Goal: Task Accomplishment & Management: Complete application form

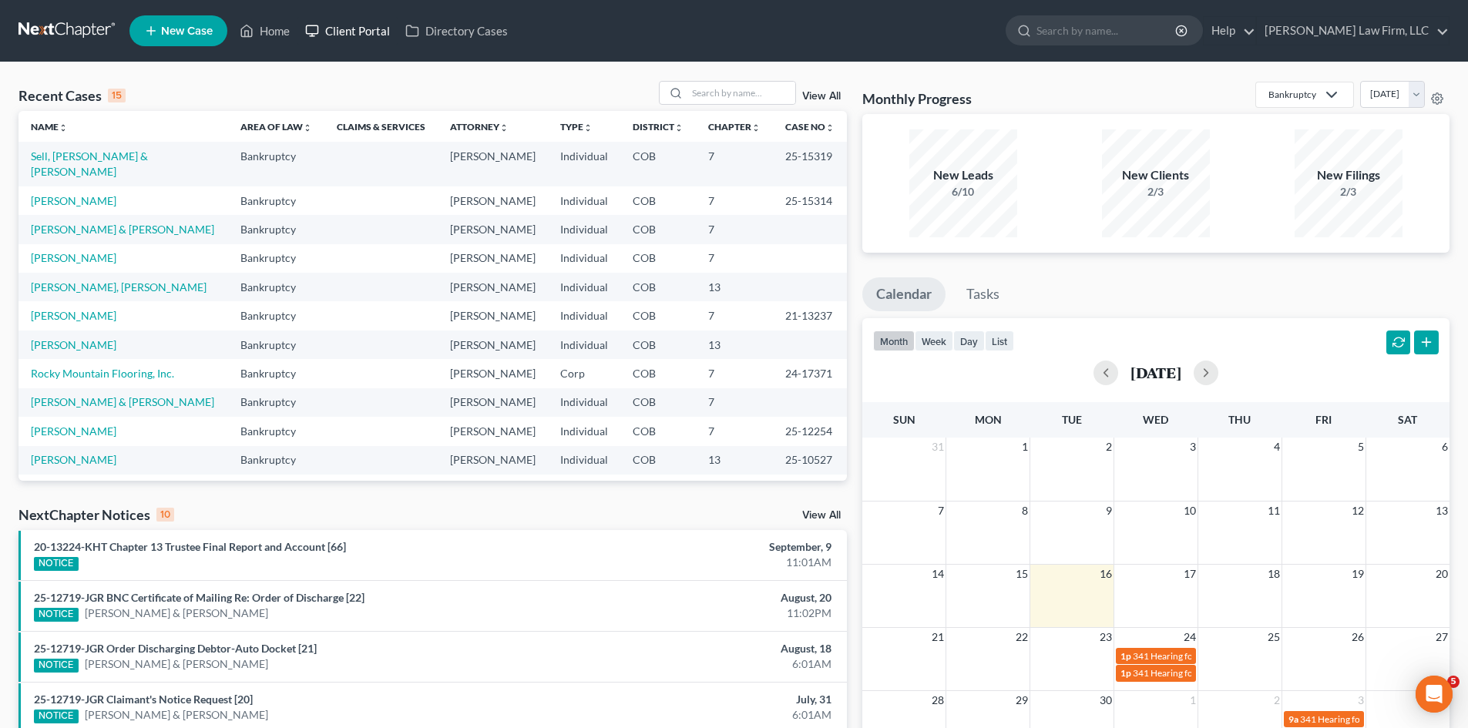
click at [343, 30] on link "Client Portal" at bounding box center [347, 31] width 100 height 28
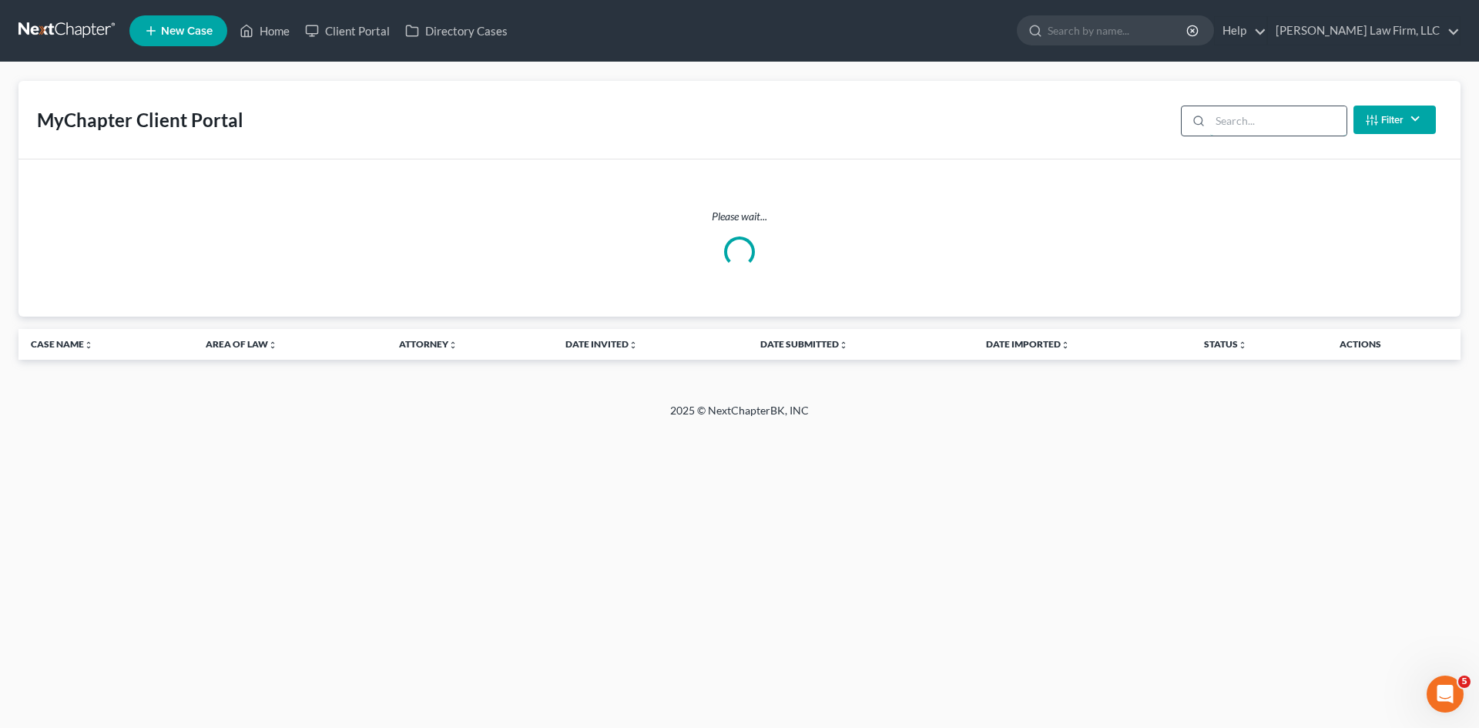
click at [1233, 116] on input "search" at bounding box center [1278, 120] width 136 height 29
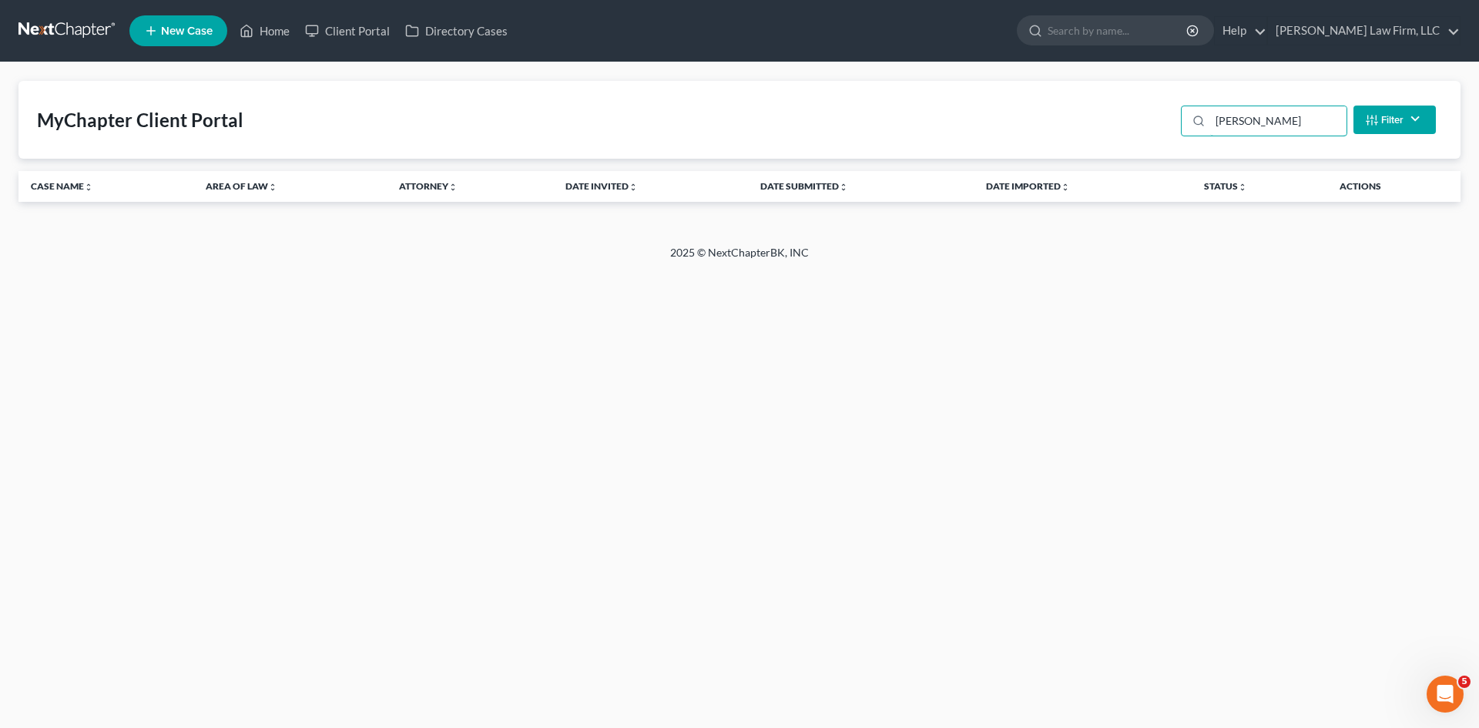
type input "[PERSON_NAME]"
click at [186, 27] on span "New Case" at bounding box center [187, 31] width 52 height 12
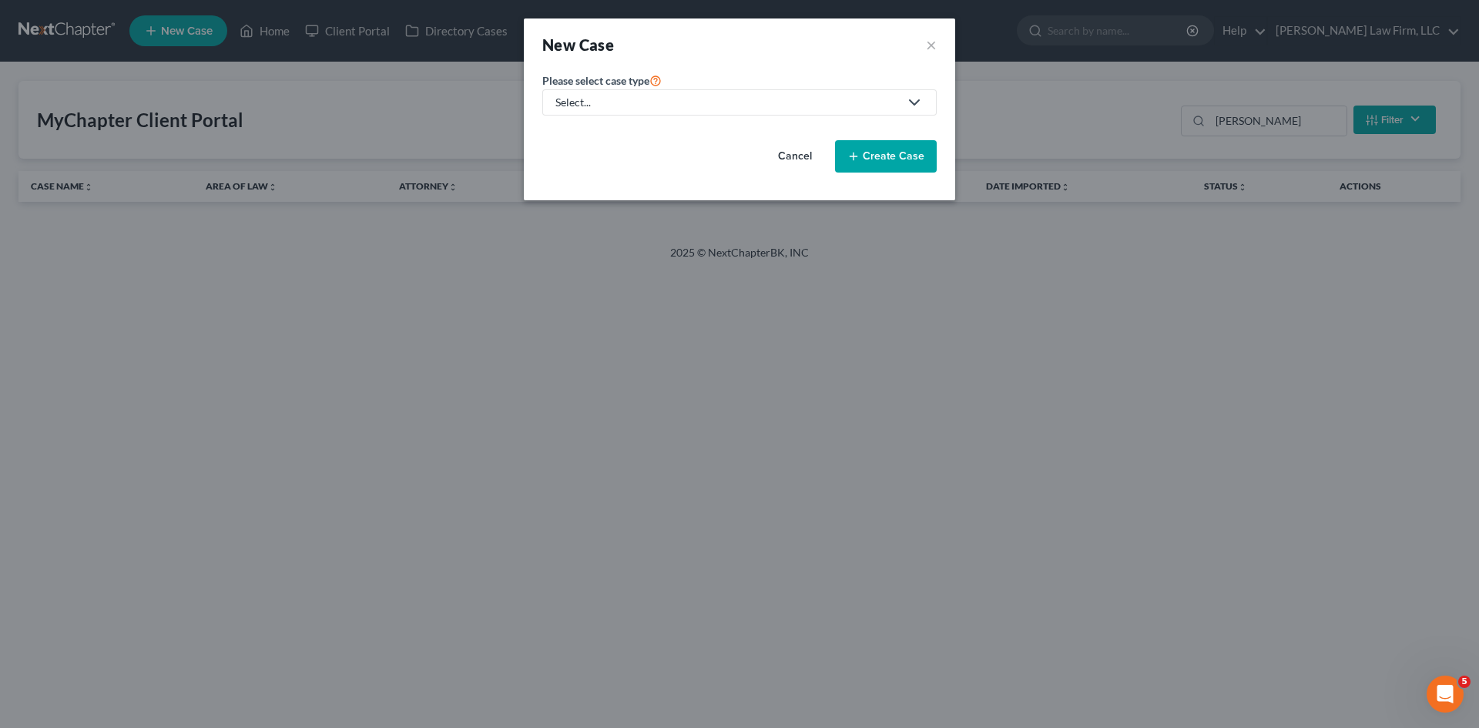
click at [698, 111] on link "Select..." at bounding box center [739, 102] width 394 height 26
click at [602, 135] on div "Bankruptcy" at bounding box center [584, 133] width 55 height 15
select select "11"
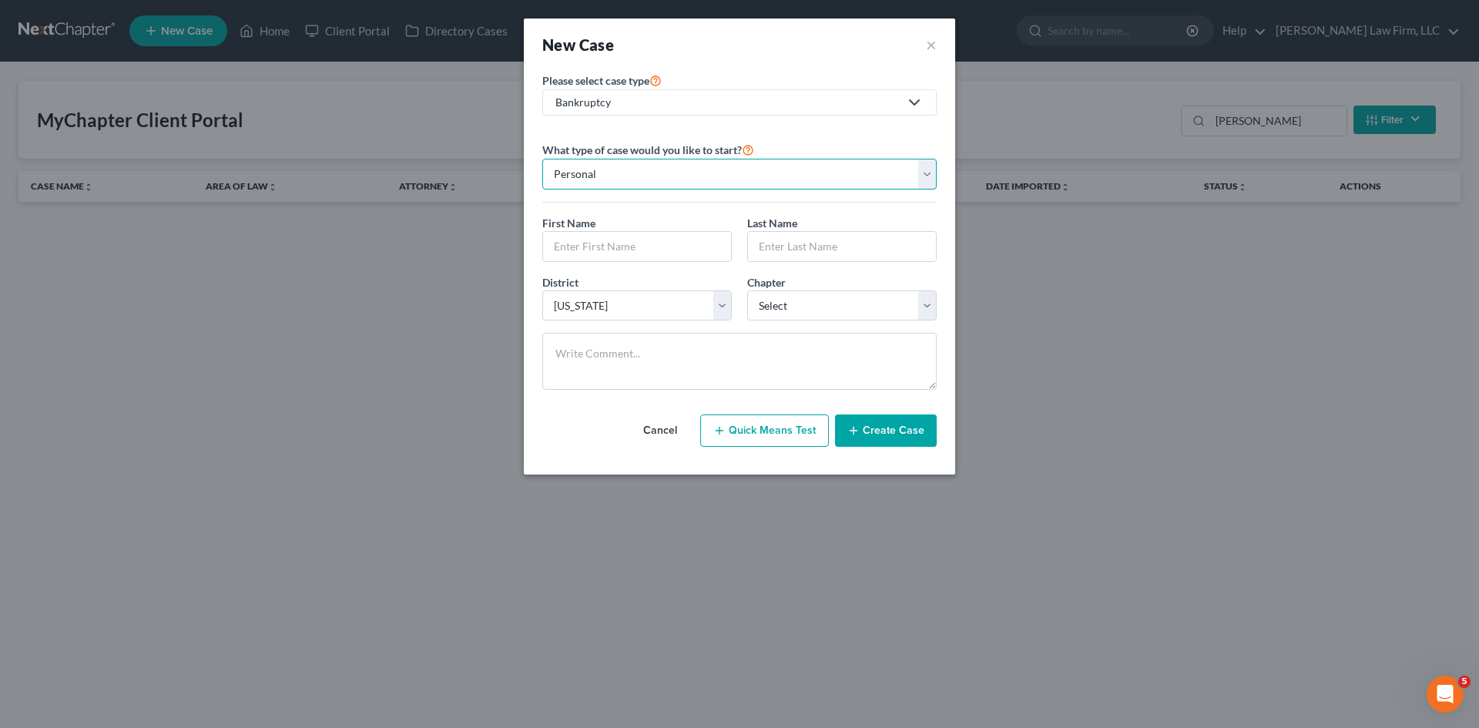
click at [639, 176] on select "Personal Business" at bounding box center [739, 174] width 394 height 31
click at [617, 245] on input "text" at bounding box center [637, 246] width 188 height 29
type input "[PERSON_NAME]"
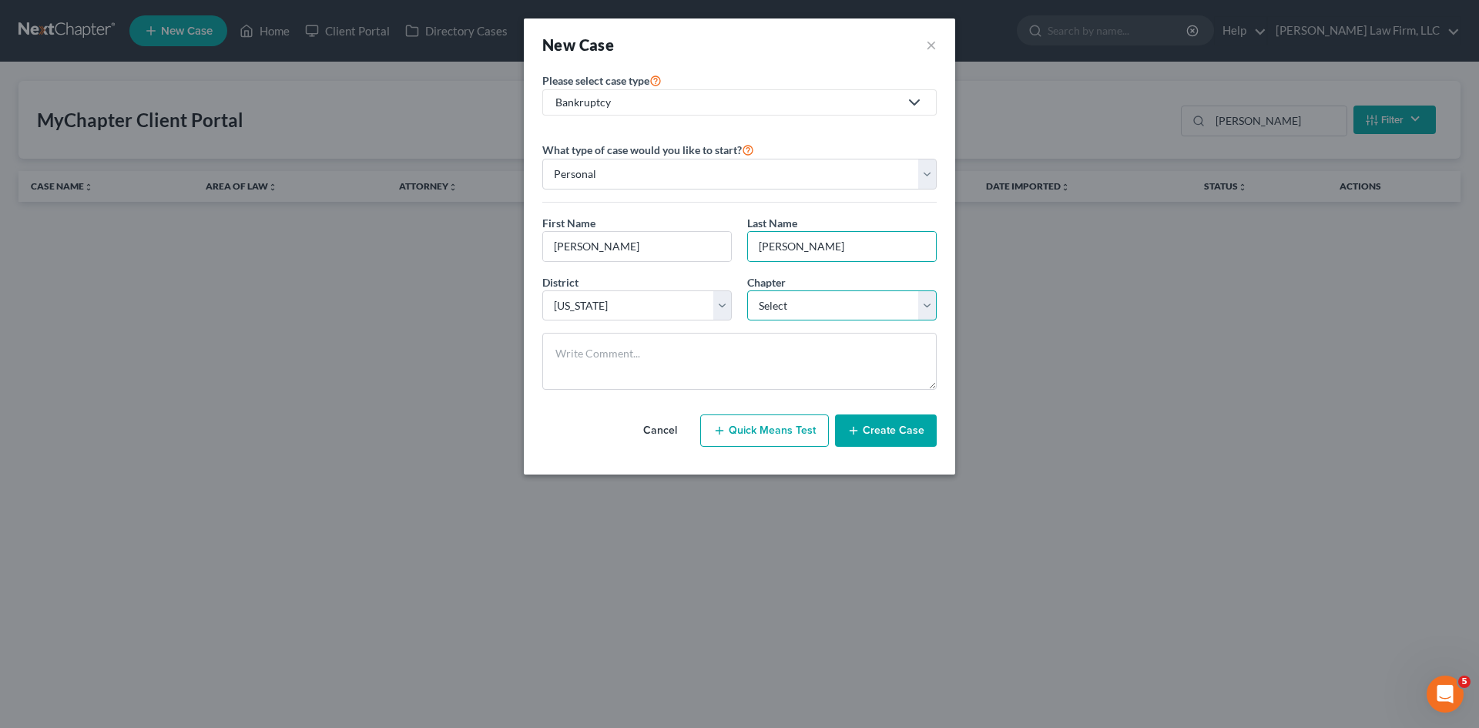
click at [810, 314] on select "Select 7 11 12 13" at bounding box center [842, 305] width 190 height 31
select select "0"
click at [747, 290] on select "Select 7 11 12 13" at bounding box center [842, 305] width 190 height 31
click at [868, 434] on button "Create Case" at bounding box center [886, 431] width 102 height 32
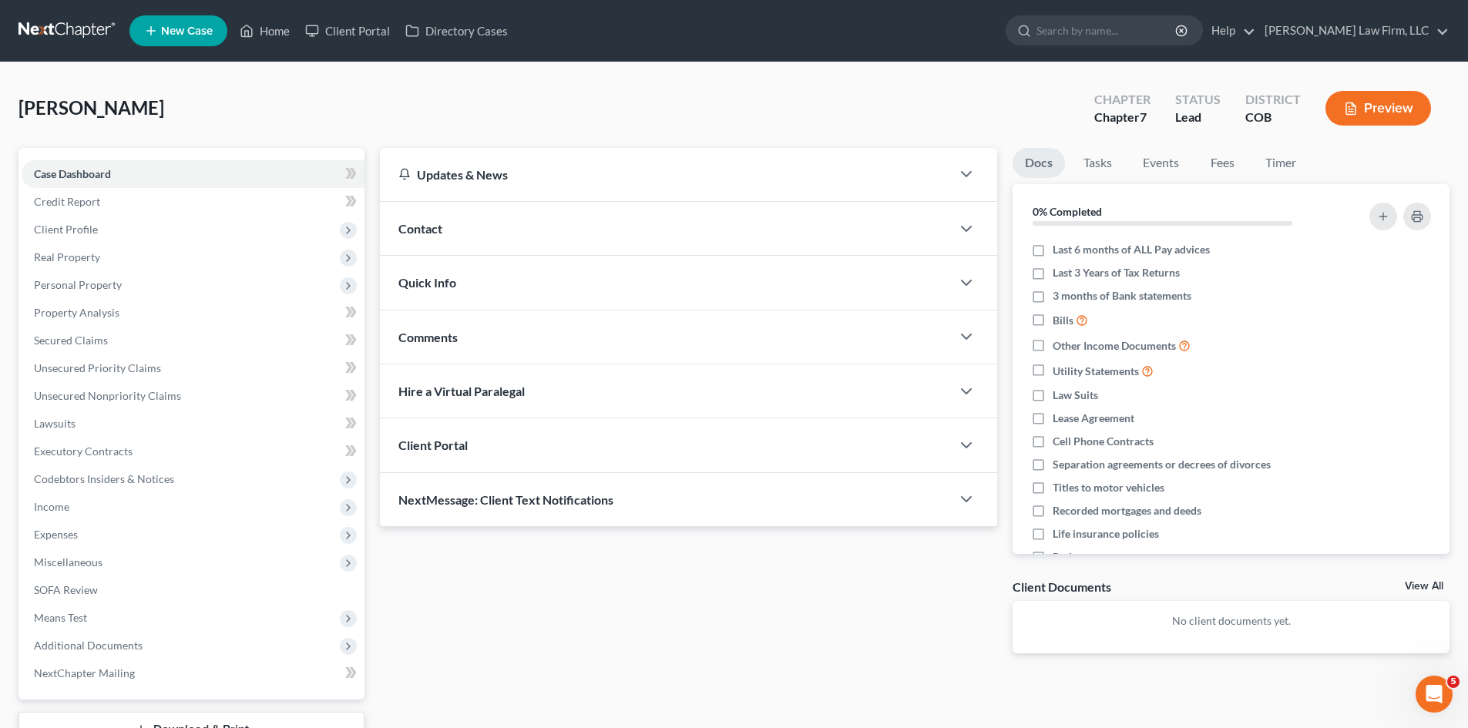
click at [675, 443] on div "Client Portal" at bounding box center [665, 444] width 571 height 53
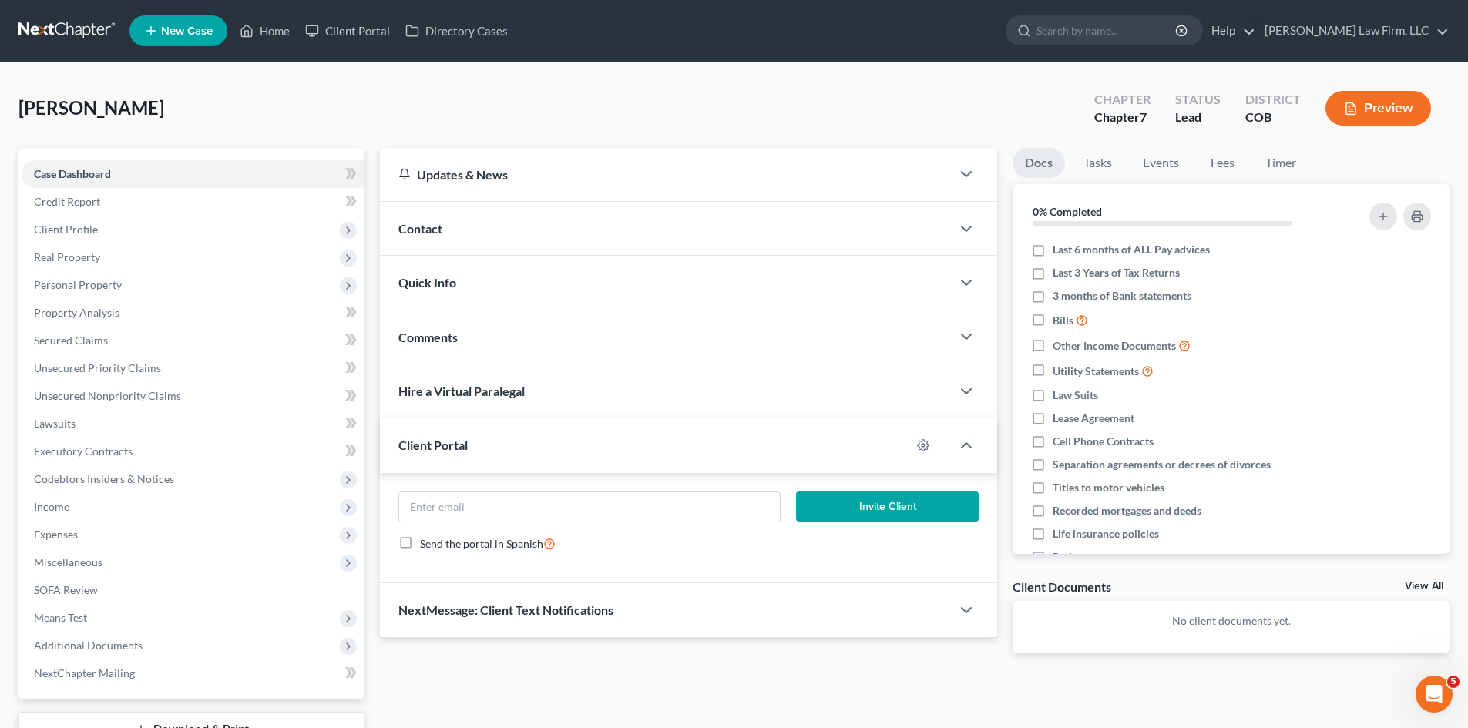
click at [912, 444] on div at bounding box center [931, 445] width 40 height 25
click at [924, 445] on icon "button" at bounding box center [923, 445] width 12 height 12
select select "5"
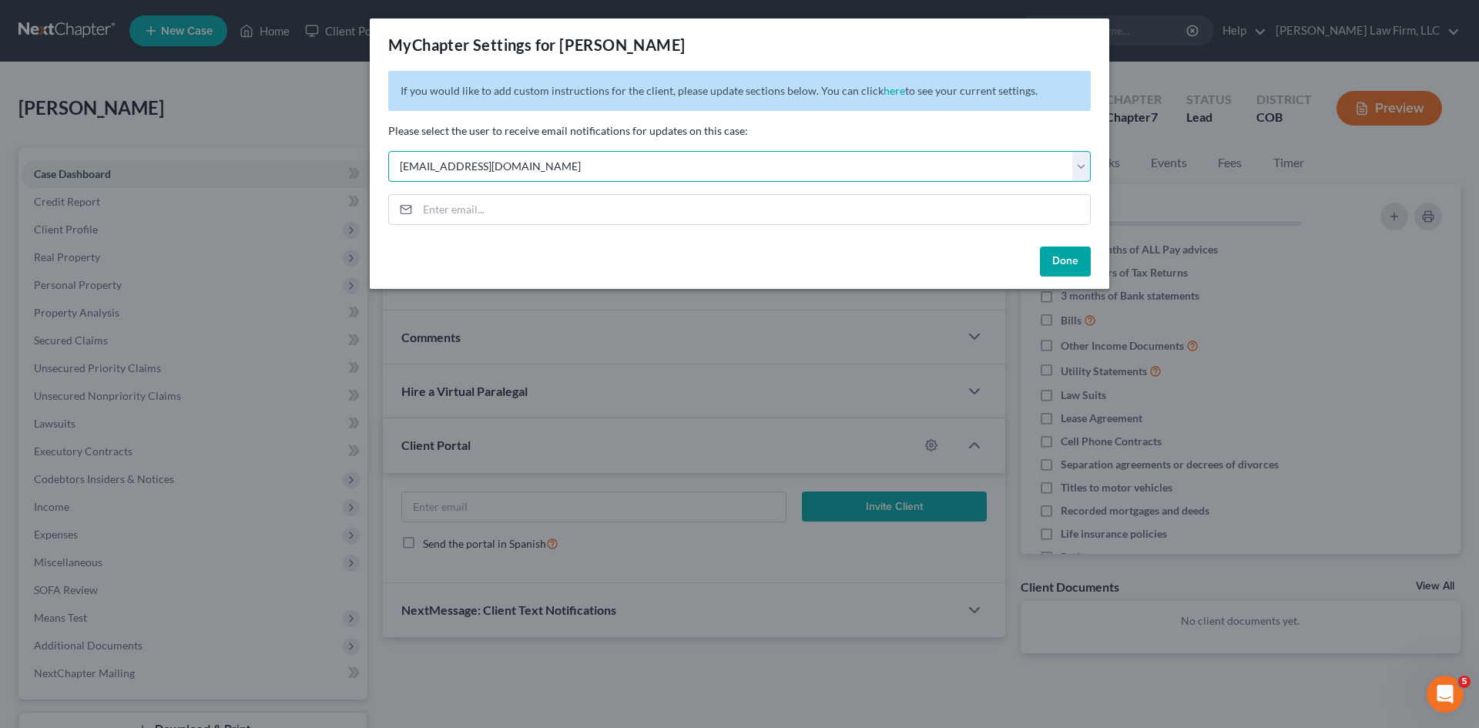
click at [580, 163] on select "Select [EMAIL_ADDRESS][DOMAIN_NAME] [EMAIL_ADDRESS][DOMAIN_NAME] [EMAIL_ADDRESS…" at bounding box center [739, 166] width 703 height 31
click at [388, 151] on select "Select [EMAIL_ADDRESS][DOMAIN_NAME] [EMAIL_ADDRESS][DOMAIN_NAME] [EMAIL_ADDRESS…" at bounding box center [739, 166] width 703 height 31
drag, startPoint x: 1076, startPoint y: 258, endPoint x: 906, endPoint y: 254, distance: 170.3
click at [906, 254] on div "Done" at bounding box center [740, 264] width 740 height 49
click at [1066, 263] on button "Done" at bounding box center [1065, 262] width 51 height 31
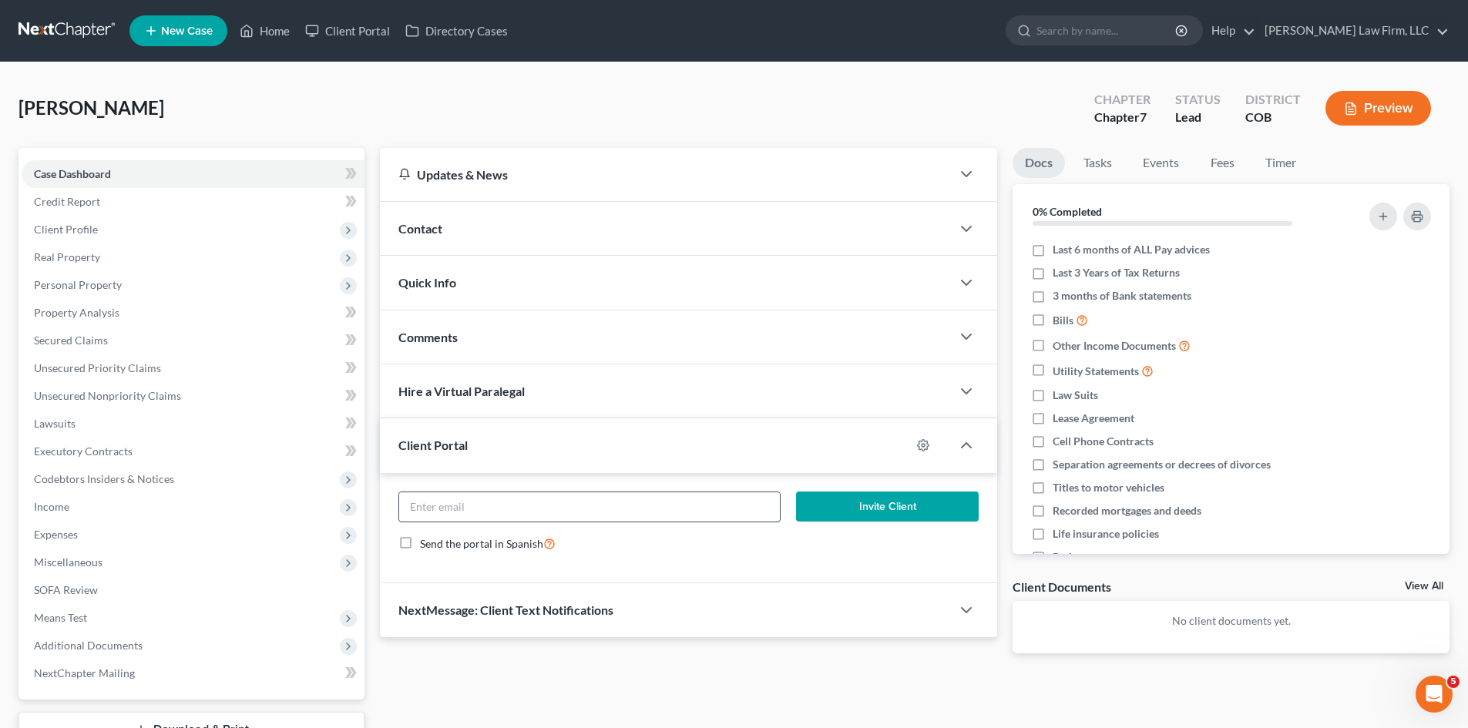
click at [662, 515] on input "email" at bounding box center [589, 506] width 380 height 29
paste input "[PERSON_NAME][EMAIL_ADDRESS][DOMAIN_NAME]"
type input "[PERSON_NAME][EMAIL_ADDRESS][DOMAIN_NAME]"
click at [871, 508] on button "Invite Client" at bounding box center [887, 507] width 183 height 31
